Goal: Navigation & Orientation: Find specific page/section

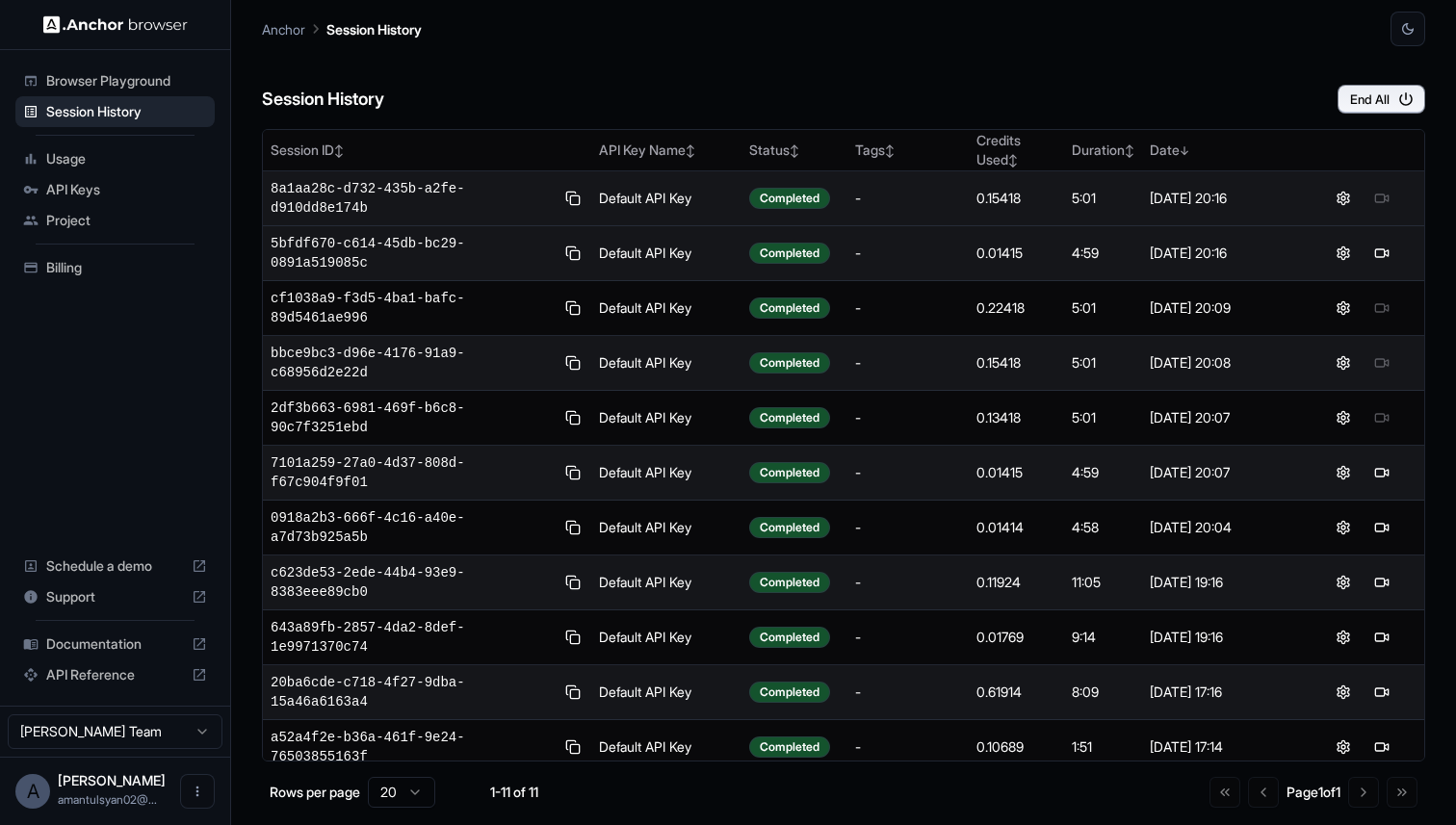
click at [773, 210] on td "Completed" at bounding box center [795, 199] width 106 height 55
click at [942, 206] on div "-" at bounding box center [908, 199] width 107 height 19
click at [999, 209] on td "0.15418" at bounding box center [1016, 199] width 96 height 55
click at [1350, 207] on button at bounding box center [1344, 199] width 23 height 23
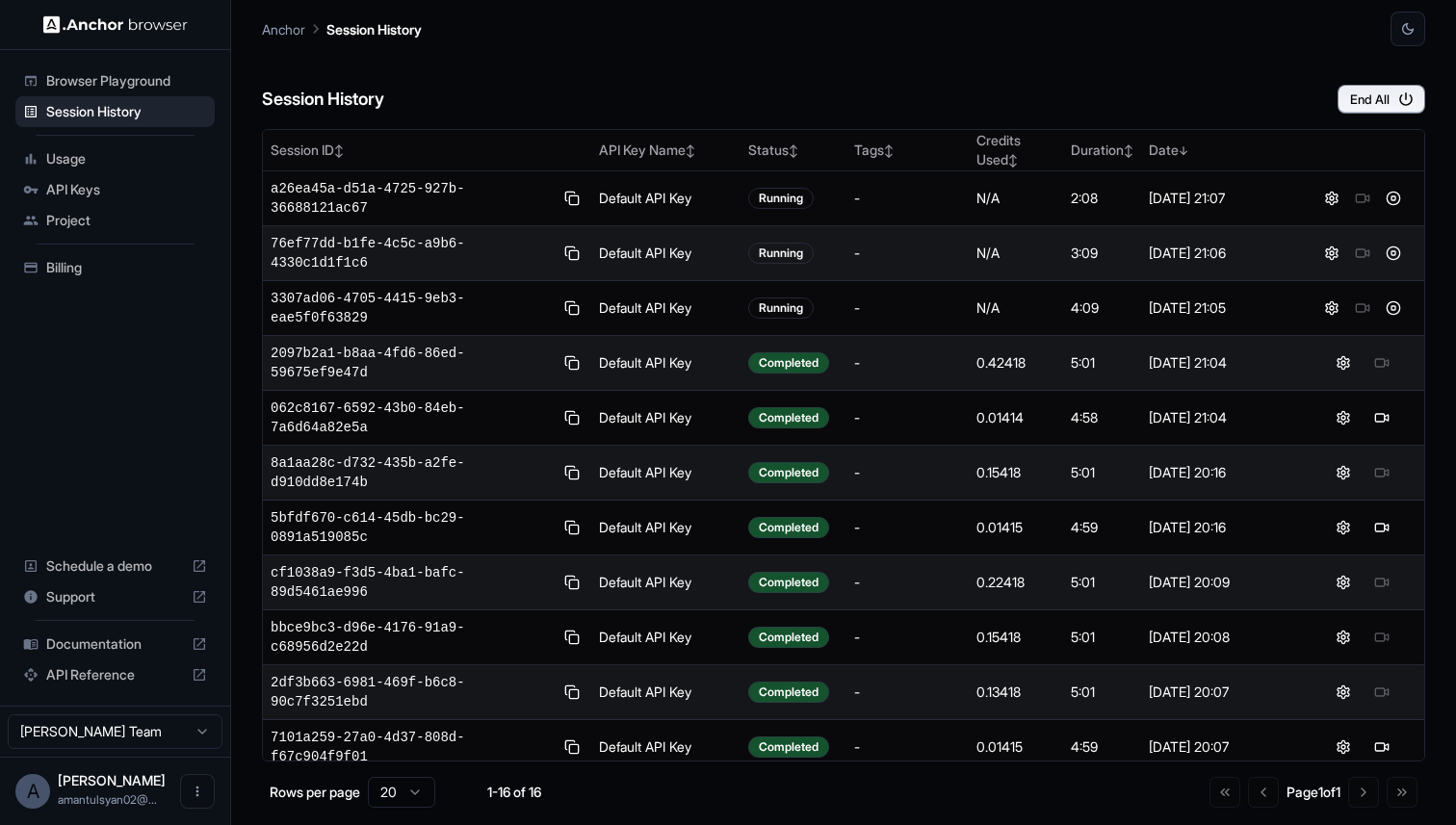
click at [157, 189] on span "API Keys" at bounding box center [126, 190] width 161 height 19
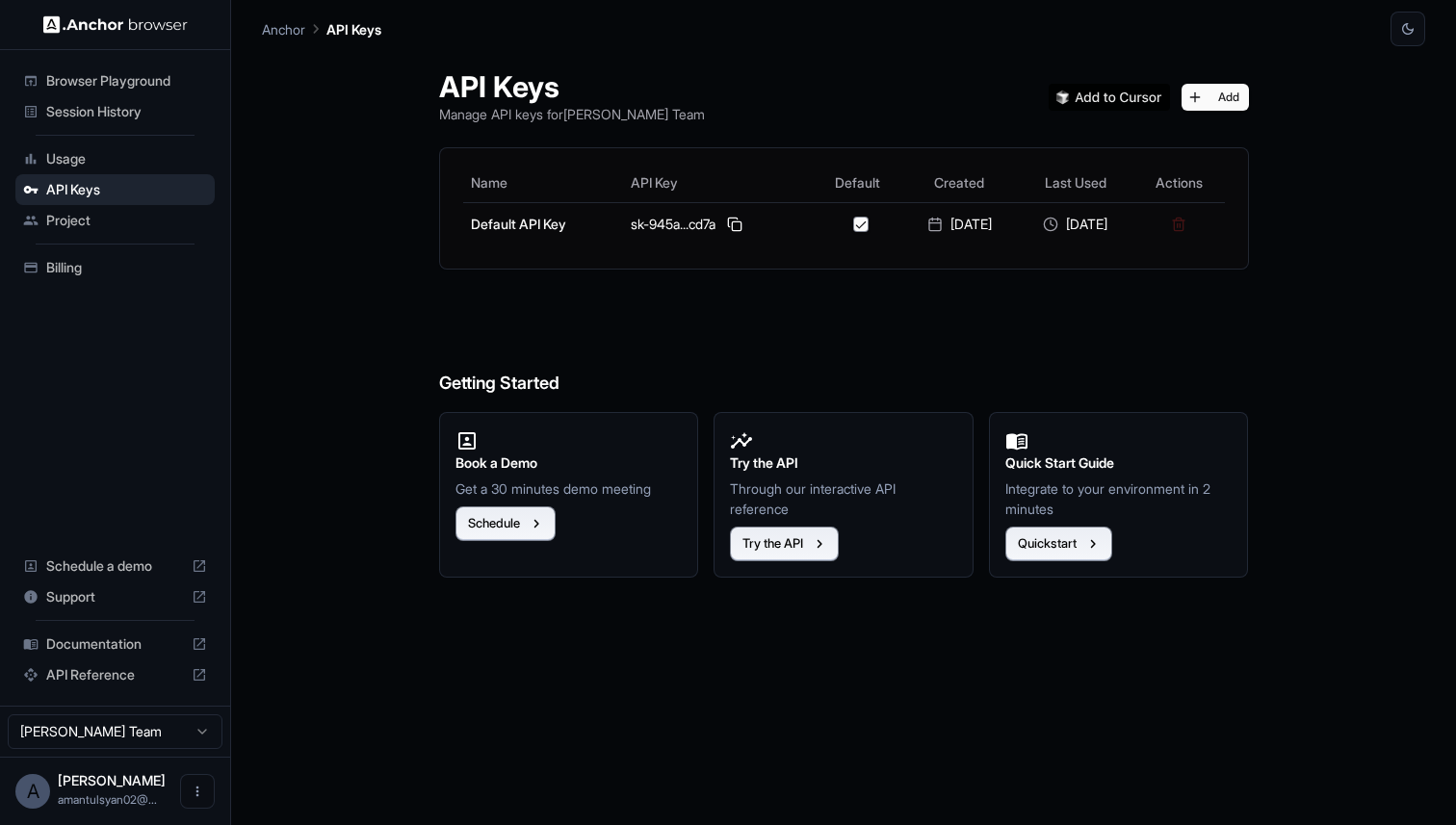
click at [105, 165] on span "Usage" at bounding box center [126, 159] width 161 height 19
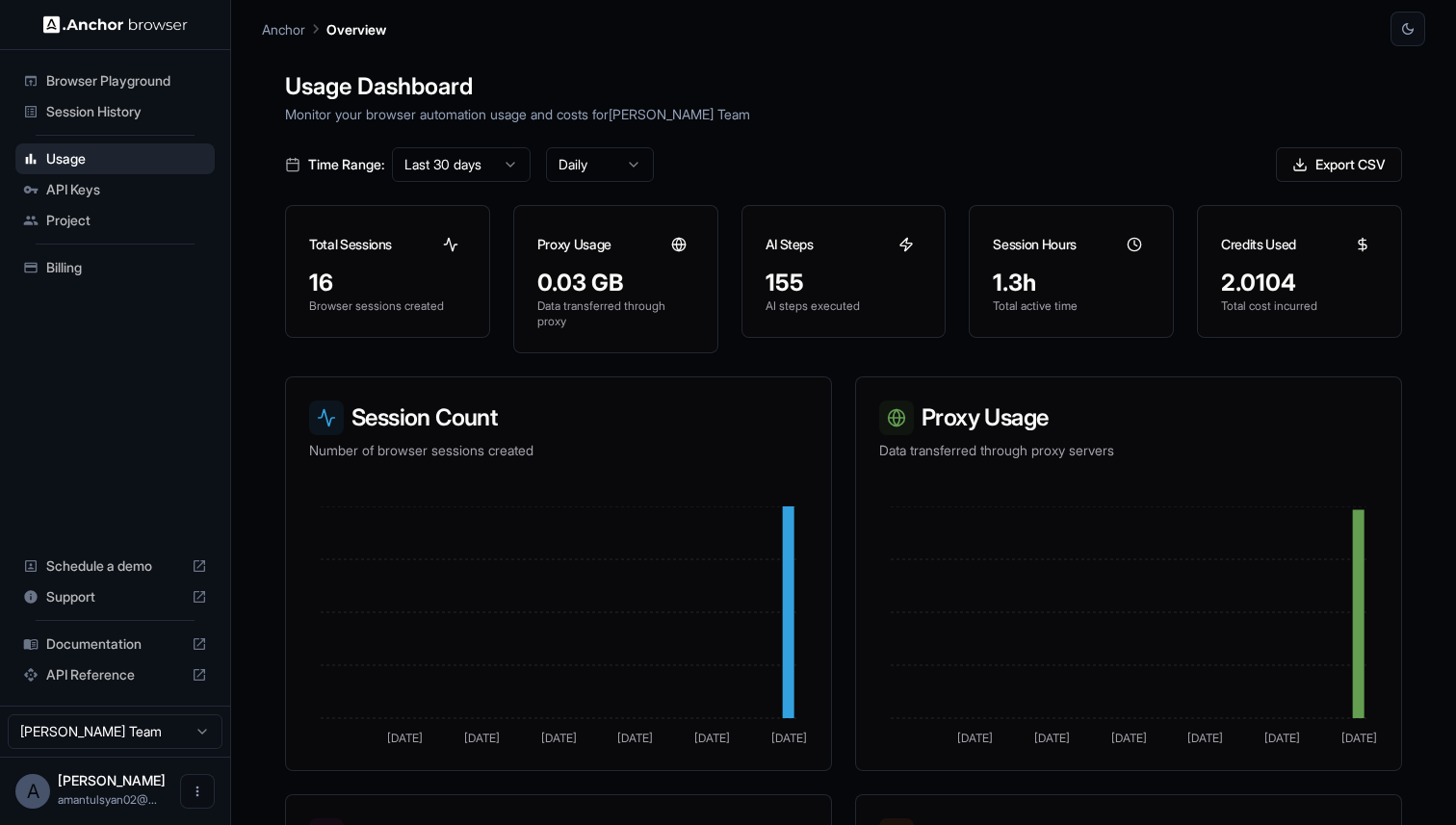
click at [1076, 254] on h3 "Session Hours" at bounding box center [1034, 245] width 83 height 19
click at [96, 273] on span "Billing" at bounding box center [126, 268] width 161 height 19
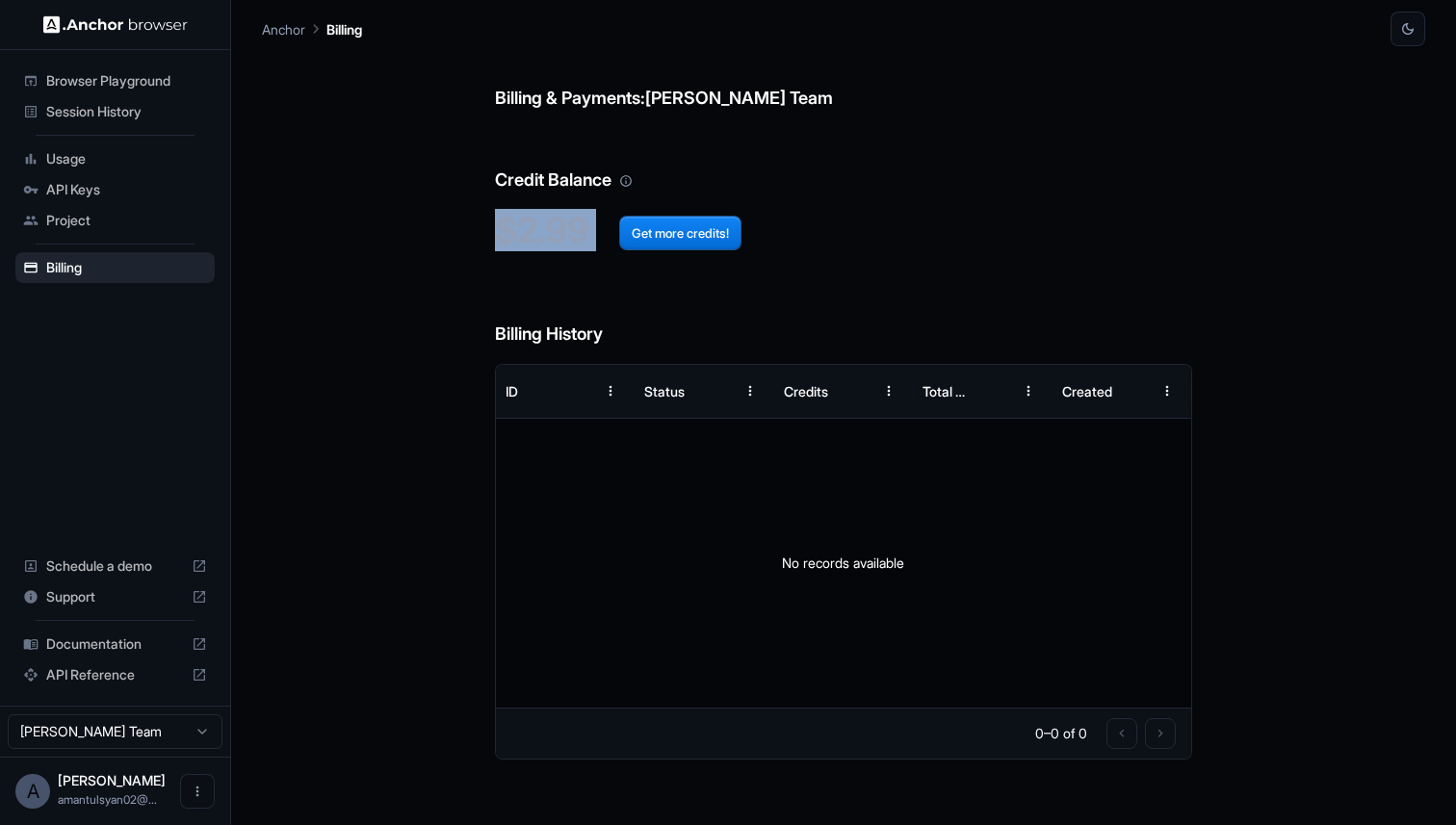
drag, startPoint x: 597, startPoint y: 236, endPoint x: 499, endPoint y: 235, distance: 98.0
click at [501, 235] on h2 "$2.99 Get more credits!" at bounding box center [844, 231] width 699 height 41
click at [502, 238] on h2 "$2.99 Get more credits!" at bounding box center [844, 231] width 699 height 41
click at [142, 78] on span "Browser Playground" at bounding box center [126, 81] width 161 height 19
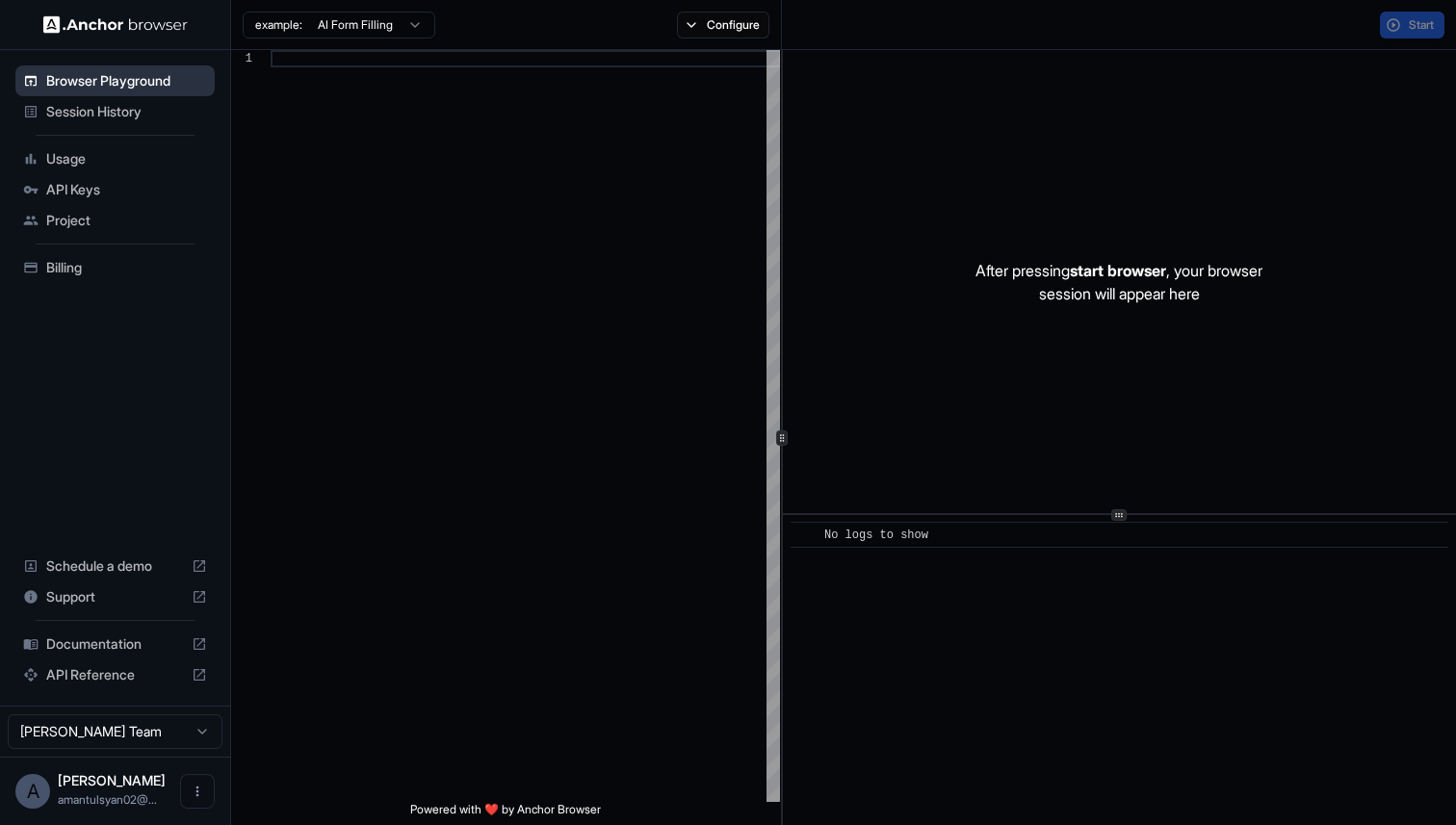
scroll to position [122, 0]
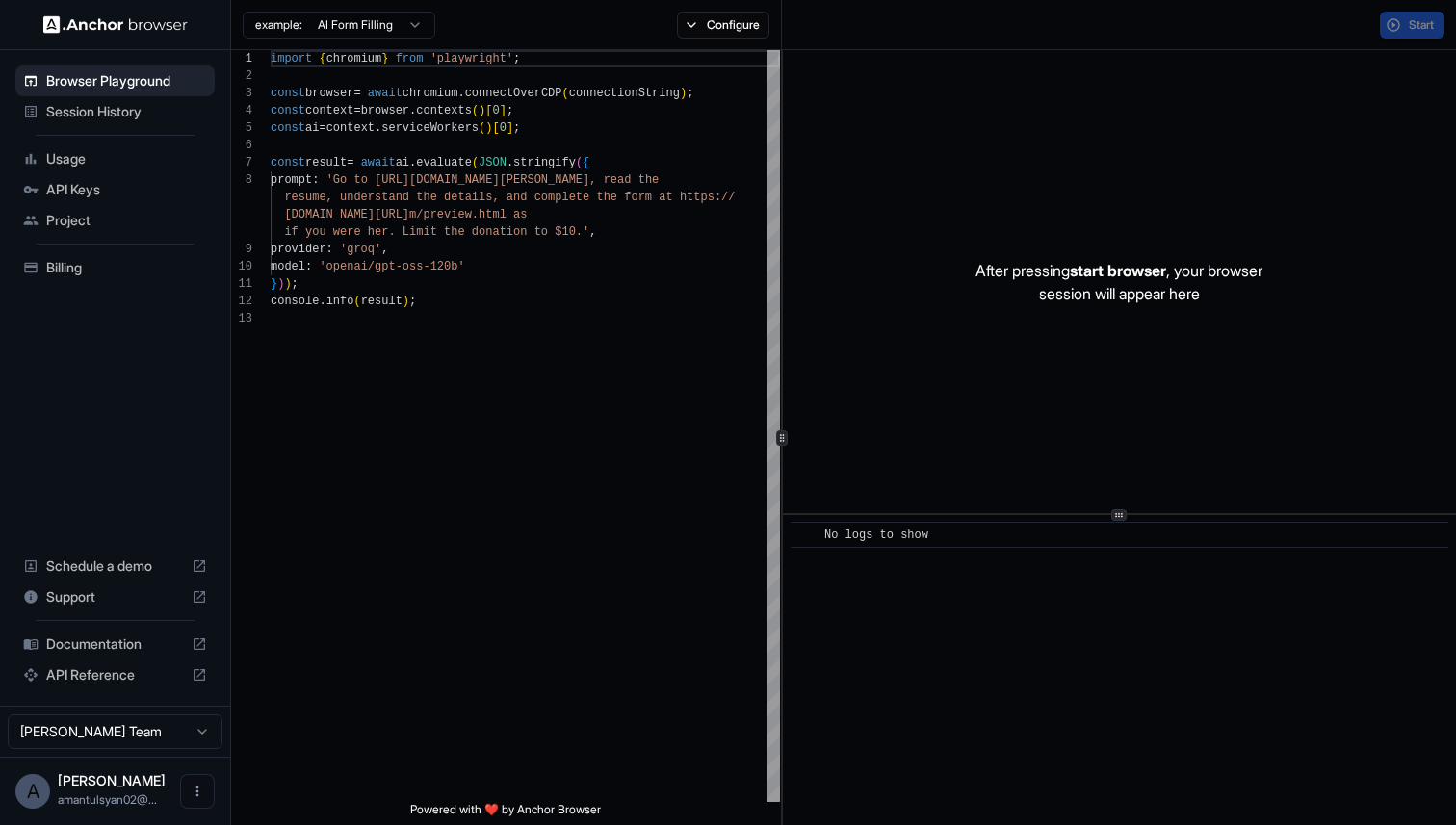
click at [139, 121] on div "Session History" at bounding box center [115, 112] width 200 height 31
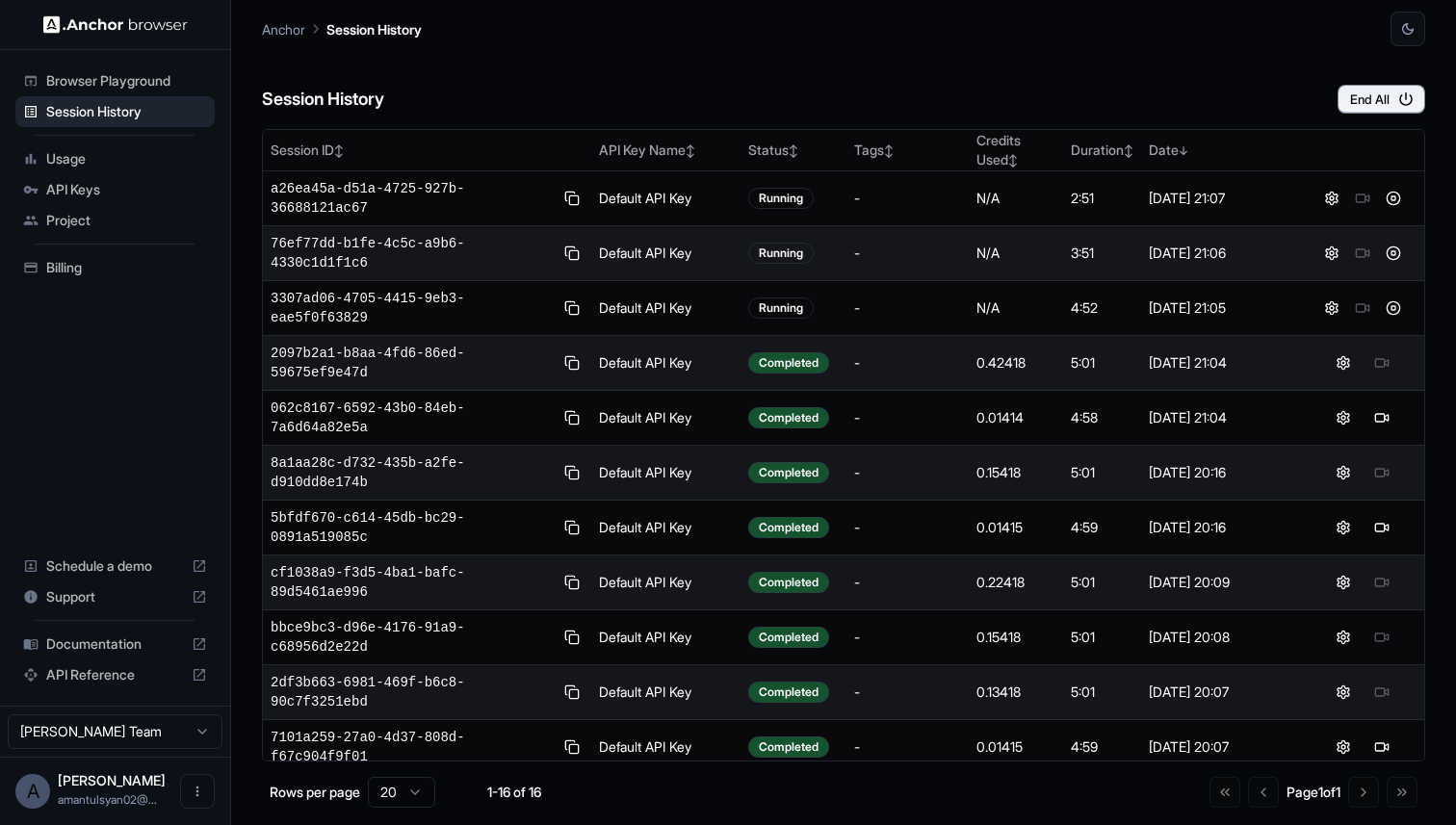
click at [132, 184] on span "API Keys" at bounding box center [126, 190] width 161 height 19
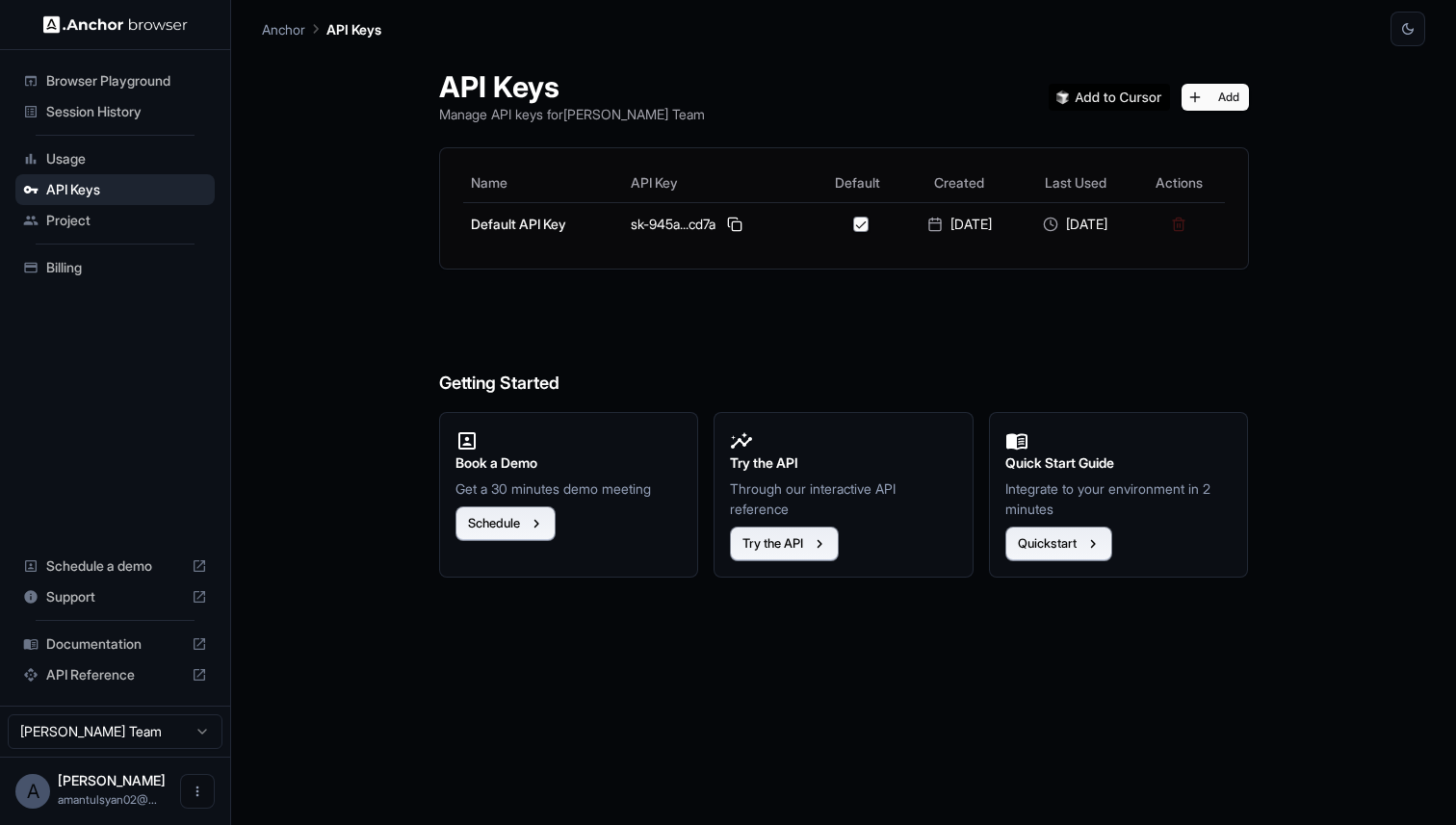
click at [126, 166] on span "Usage" at bounding box center [126, 159] width 161 height 19
